Goal: Task Accomplishment & Management: Use online tool/utility

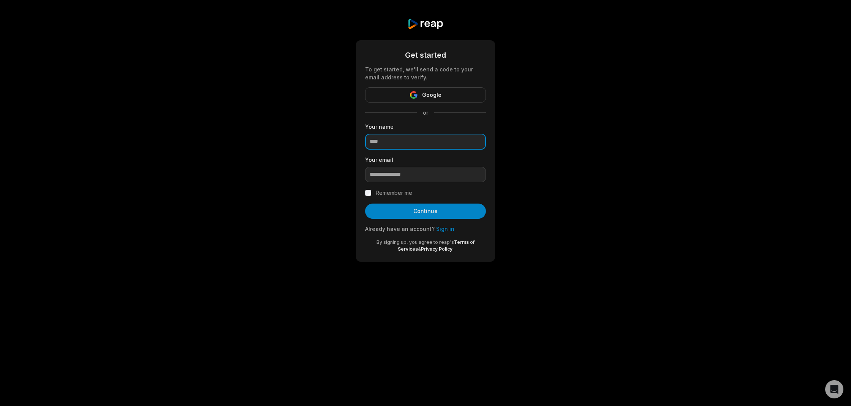
click at [400, 139] on input at bounding box center [425, 142] width 121 height 16
click at [443, 231] on link "Sign in" at bounding box center [445, 229] width 18 height 6
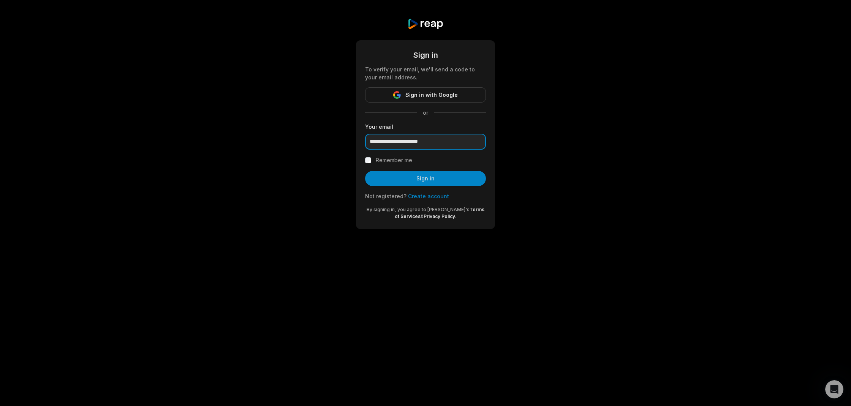
type input "**********"
drag, startPoint x: 654, startPoint y: 163, endPoint x: 622, endPoint y: 183, distance: 37.4
click at [654, 164] on div "**********" at bounding box center [425, 123] width 851 height 247
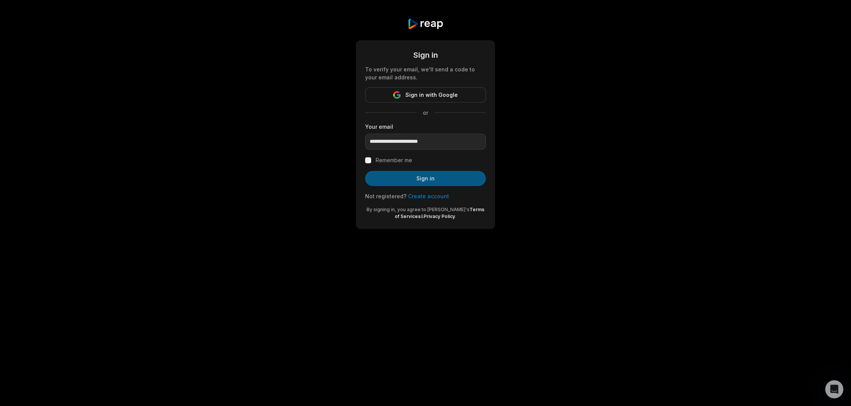
click at [411, 179] on button "Sign in" at bounding box center [425, 178] width 121 height 15
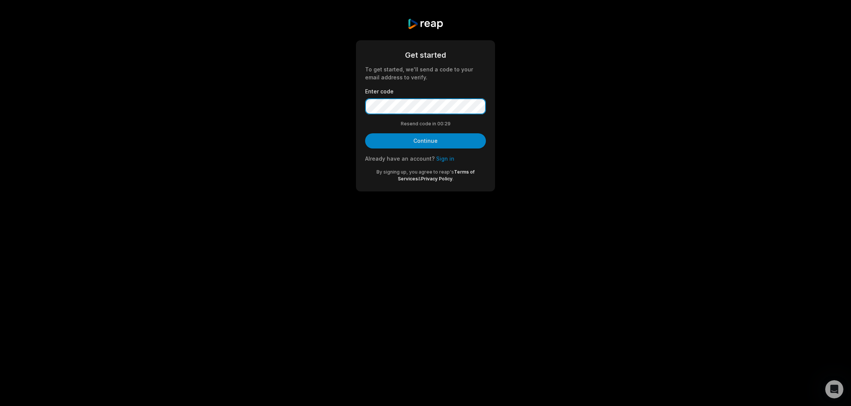
click at [425, 141] on button "Continue" at bounding box center [425, 140] width 121 height 15
click at [407, 141] on button "Continue" at bounding box center [425, 140] width 121 height 15
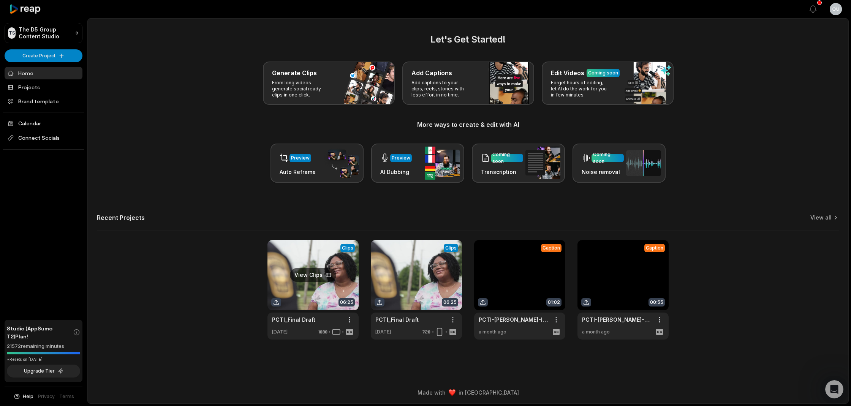
click at [310, 276] on link at bounding box center [312, 290] width 91 height 100
click at [417, 292] on link at bounding box center [416, 290] width 91 height 100
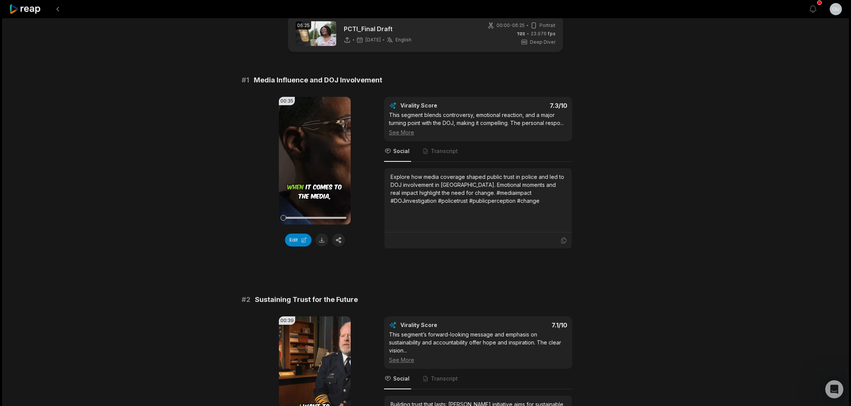
scroll to position [51, 0]
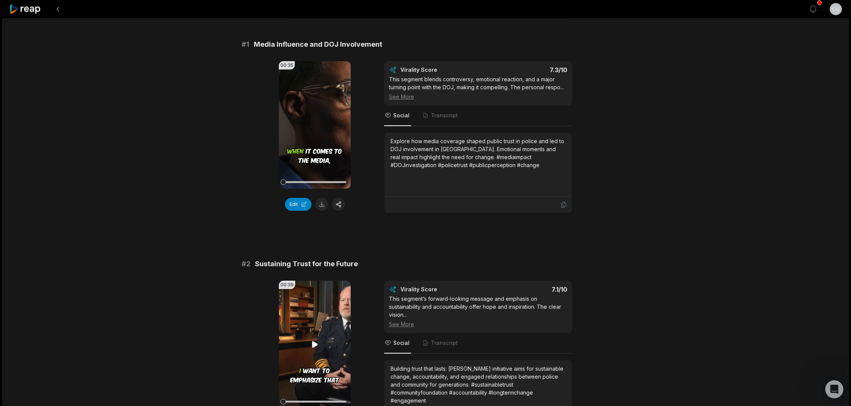
click at [313, 344] on icon at bounding box center [315, 344] width 6 height 6
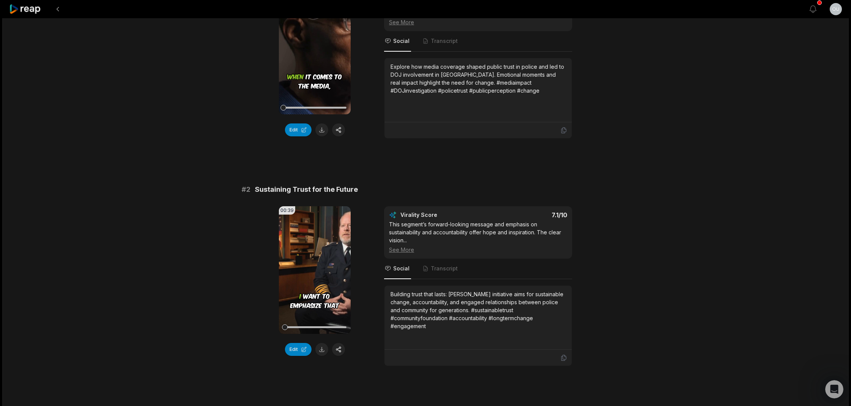
scroll to position [175, 0]
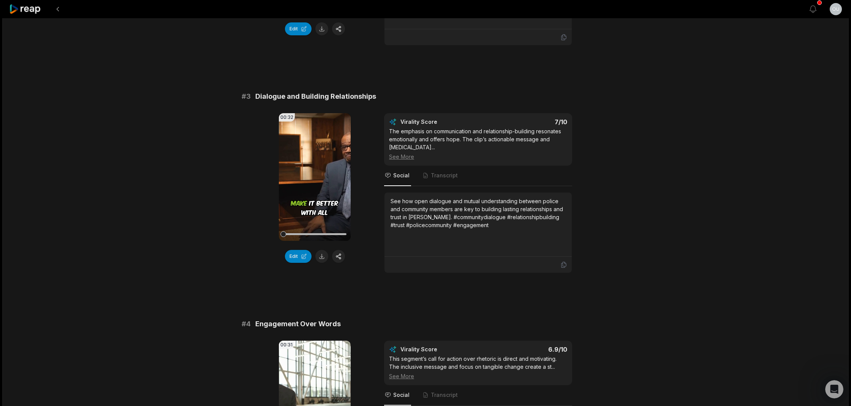
scroll to position [447, 0]
